Goal: Task Accomplishment & Management: Complete application form

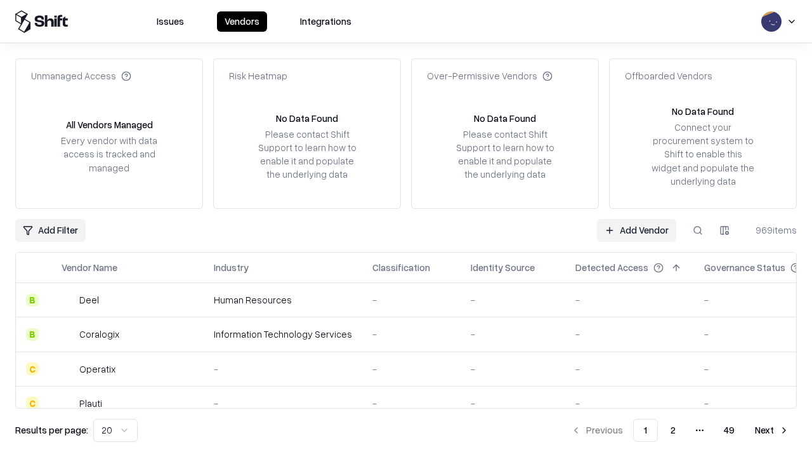
click at [637, 230] on link "Add Vendor" at bounding box center [636, 230] width 79 height 23
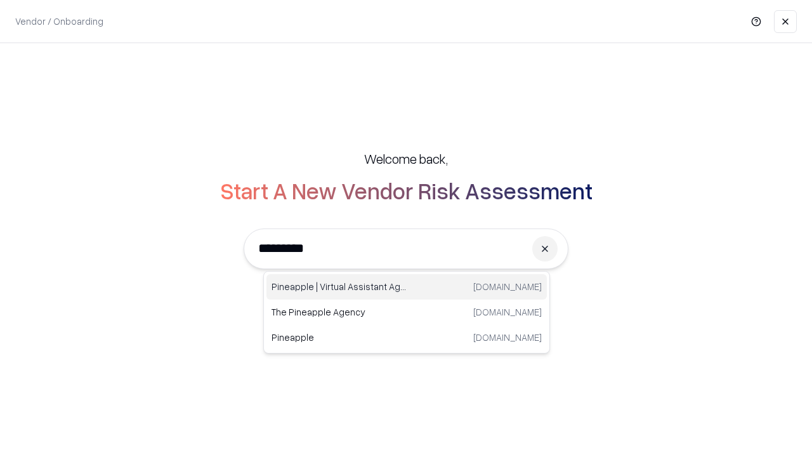
click at [407, 287] on div "Pineapple | Virtual Assistant Agency [DOMAIN_NAME]" at bounding box center [407, 286] width 280 height 25
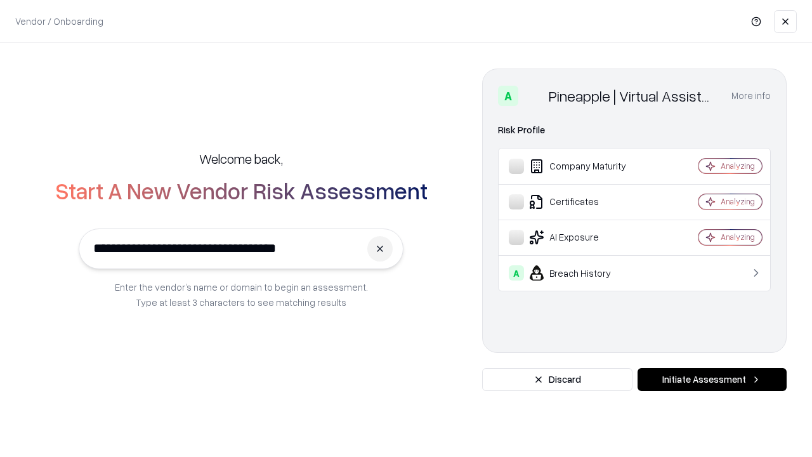
type input "**********"
click at [712, 379] on button "Initiate Assessment" at bounding box center [712, 379] width 149 height 23
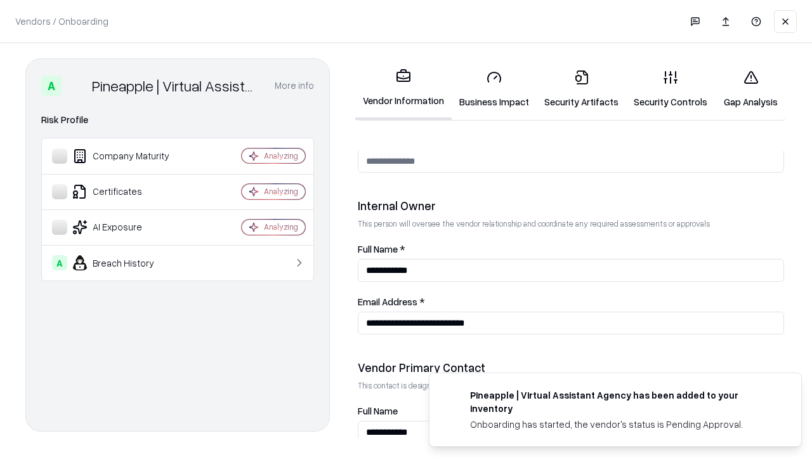
scroll to position [657, 0]
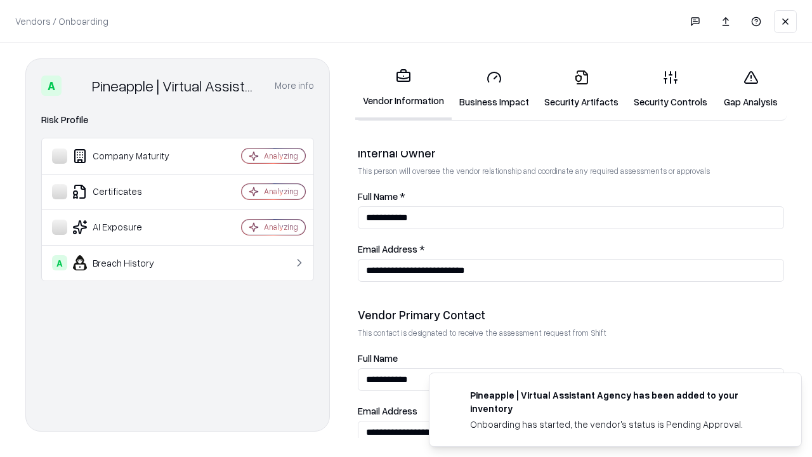
click at [494, 89] on link "Business Impact" at bounding box center [494, 89] width 85 height 59
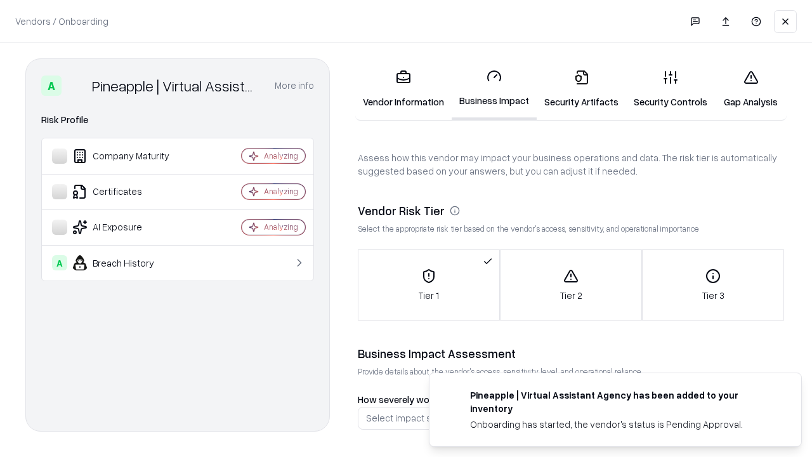
click at [581, 89] on link "Security Artifacts" at bounding box center [581, 89] width 89 height 59
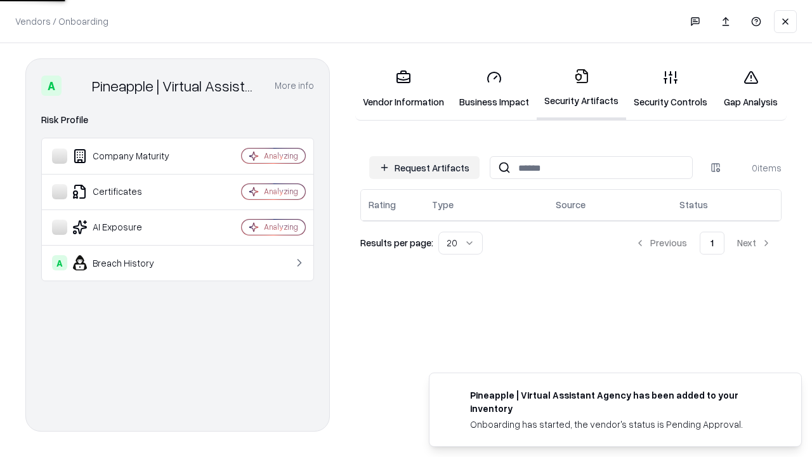
click at [425, 168] on button "Request Artifacts" at bounding box center [424, 167] width 110 height 23
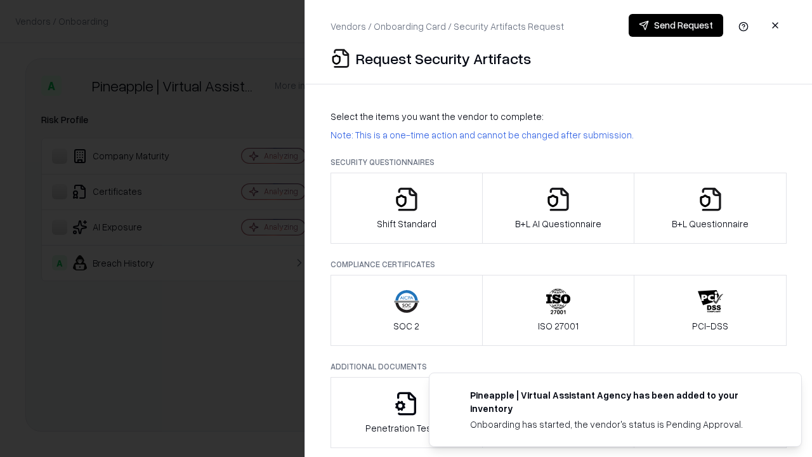
click at [406, 208] on icon "button" at bounding box center [406, 199] width 25 height 25
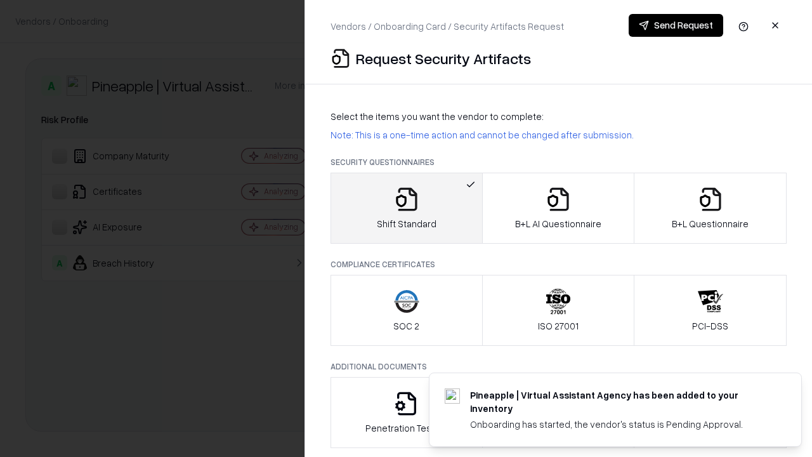
click at [676, 25] on button "Send Request" at bounding box center [676, 25] width 95 height 23
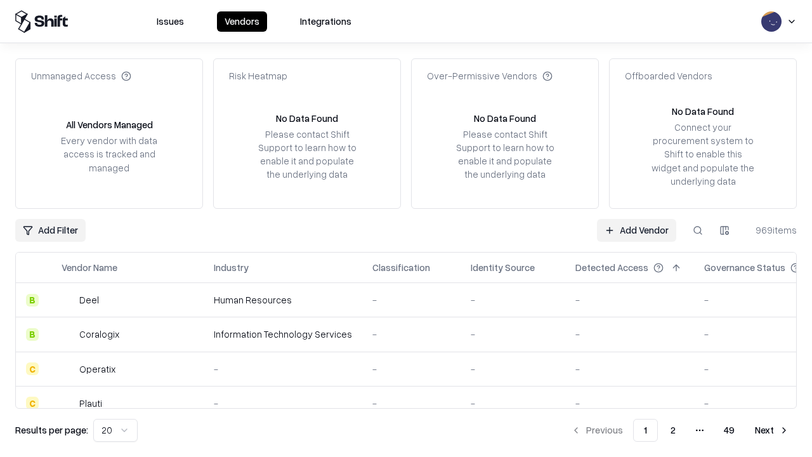
click at [698, 230] on button at bounding box center [698, 230] width 23 height 23
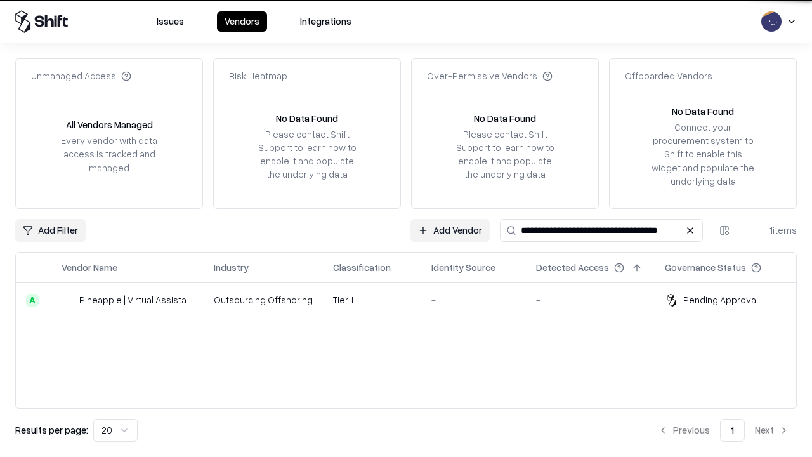
type input "**********"
click at [414, 300] on td "Tier 1" at bounding box center [372, 300] width 98 height 34
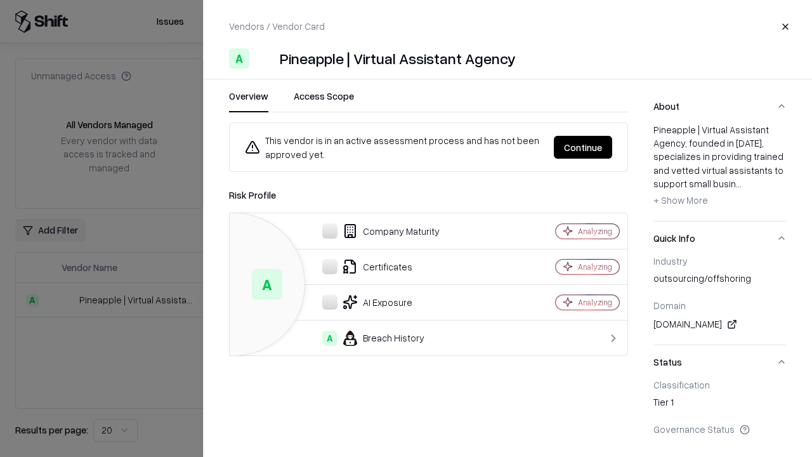
click at [583, 147] on button "Continue" at bounding box center [583, 147] width 58 height 23
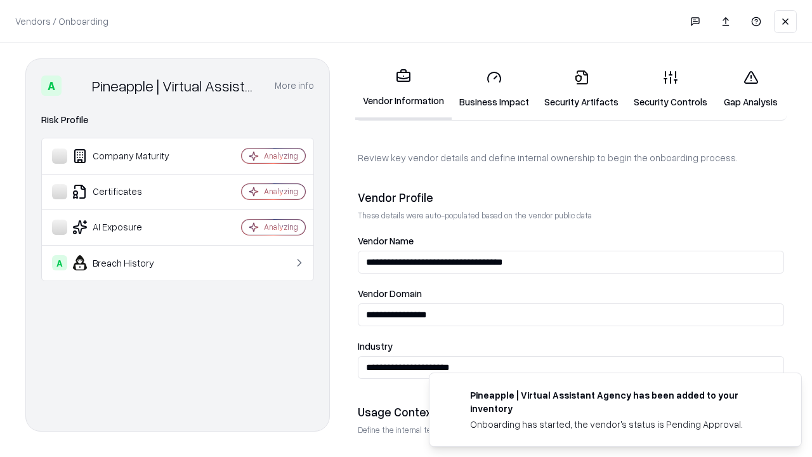
click at [581, 89] on link "Security Artifacts" at bounding box center [581, 89] width 89 height 59
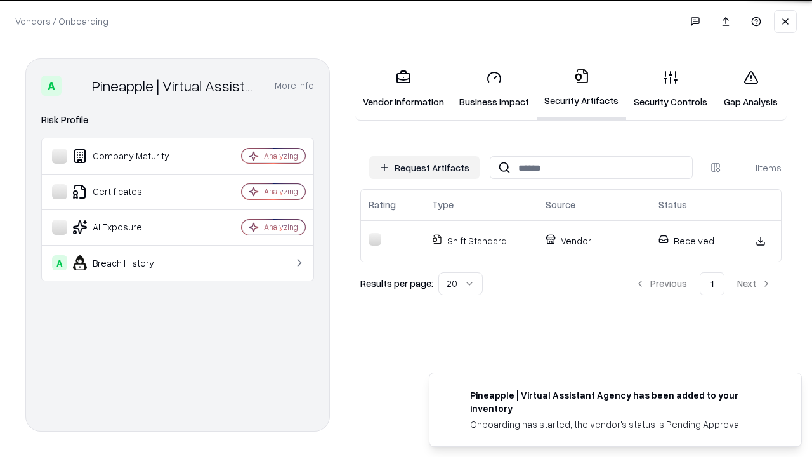
click at [671, 89] on link "Security Controls" at bounding box center [670, 89] width 89 height 59
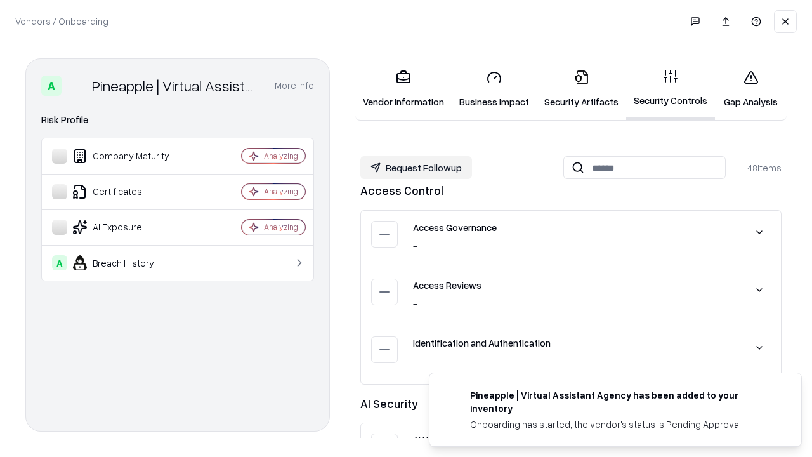
click at [416, 167] on button "Request Followup" at bounding box center [416, 167] width 112 height 23
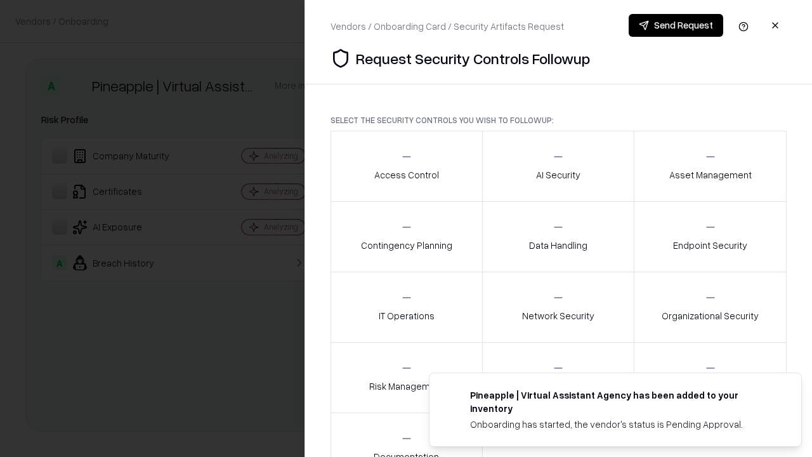
click at [406, 166] on div "Access Control" at bounding box center [406, 165] width 65 height 31
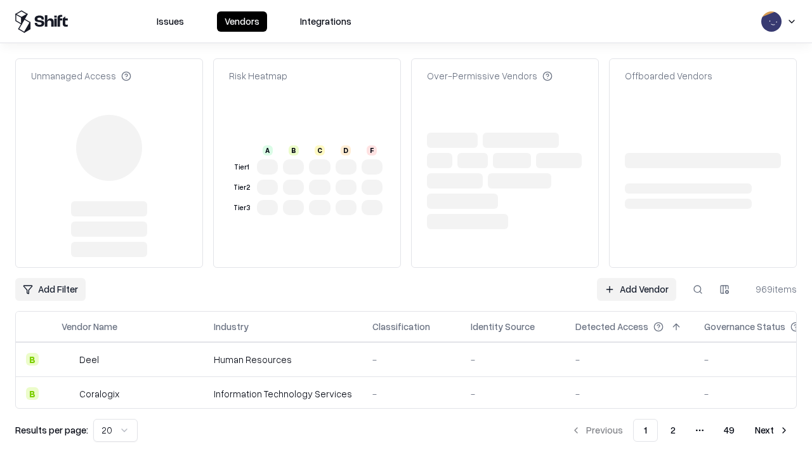
click at [637, 278] on link "Add Vendor" at bounding box center [636, 289] width 79 height 23
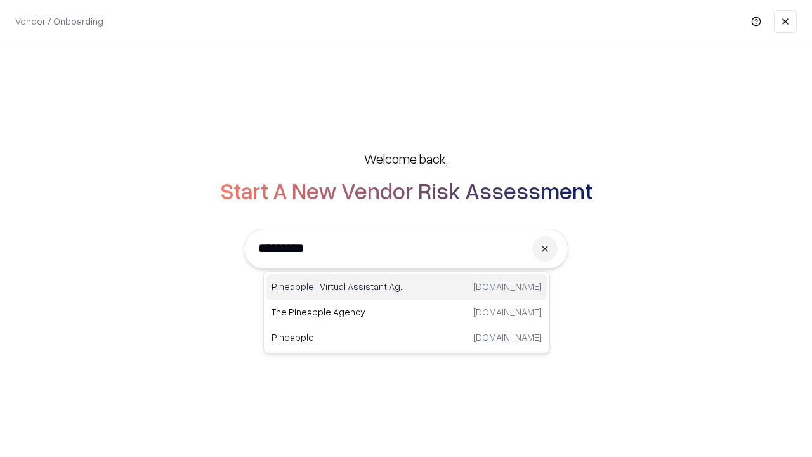
click at [407, 287] on div "Pineapple | Virtual Assistant Agency [DOMAIN_NAME]" at bounding box center [407, 286] width 280 height 25
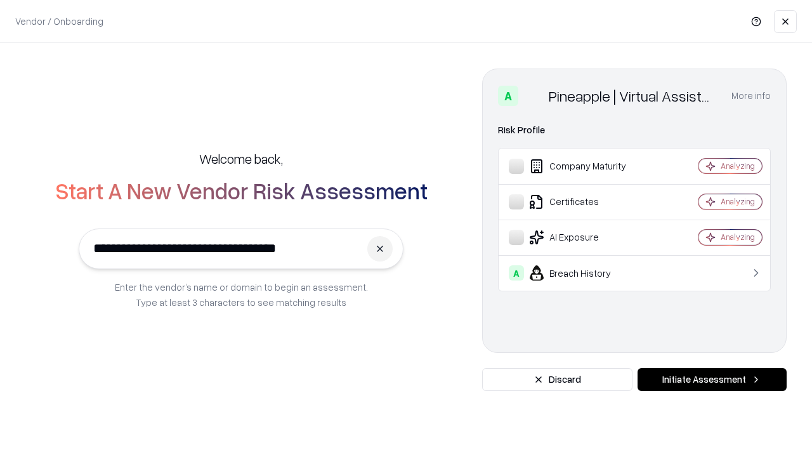
type input "**********"
click at [712, 379] on button "Initiate Assessment" at bounding box center [712, 379] width 149 height 23
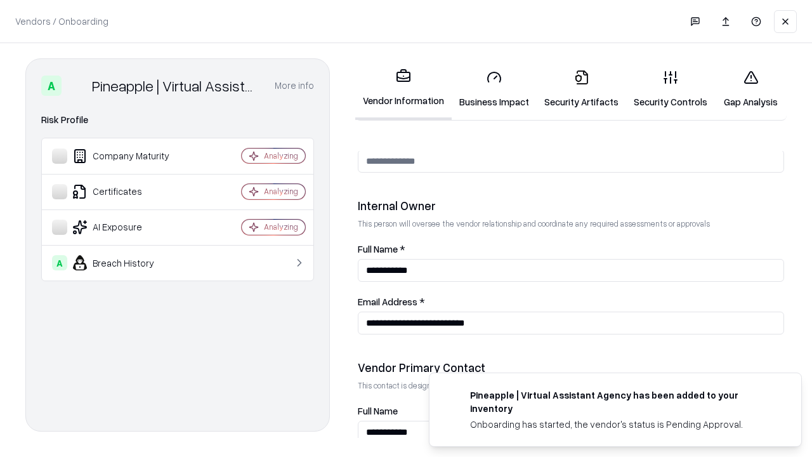
scroll to position [657, 0]
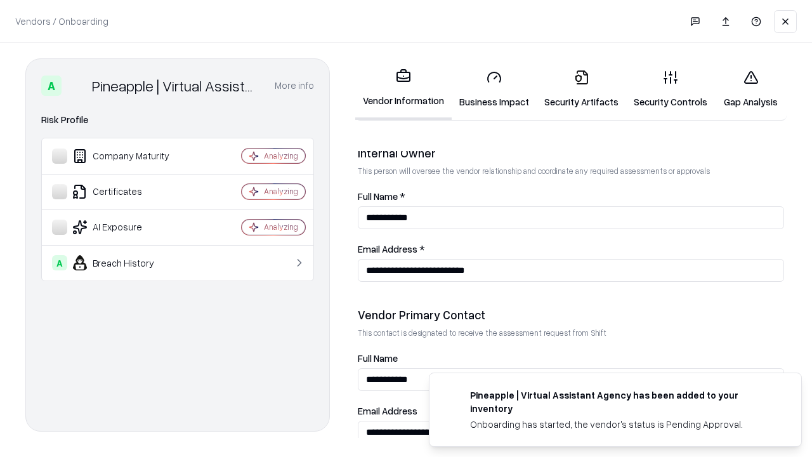
click at [751, 89] on link "Gap Analysis" at bounding box center [751, 89] width 72 height 59
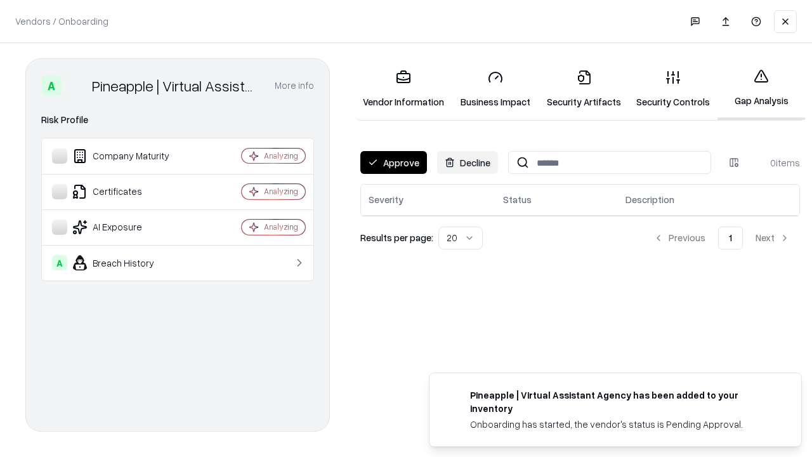
click at [393, 162] on button "Approve" at bounding box center [393, 162] width 67 height 23
